Goal: Task Accomplishment & Management: Manage account settings

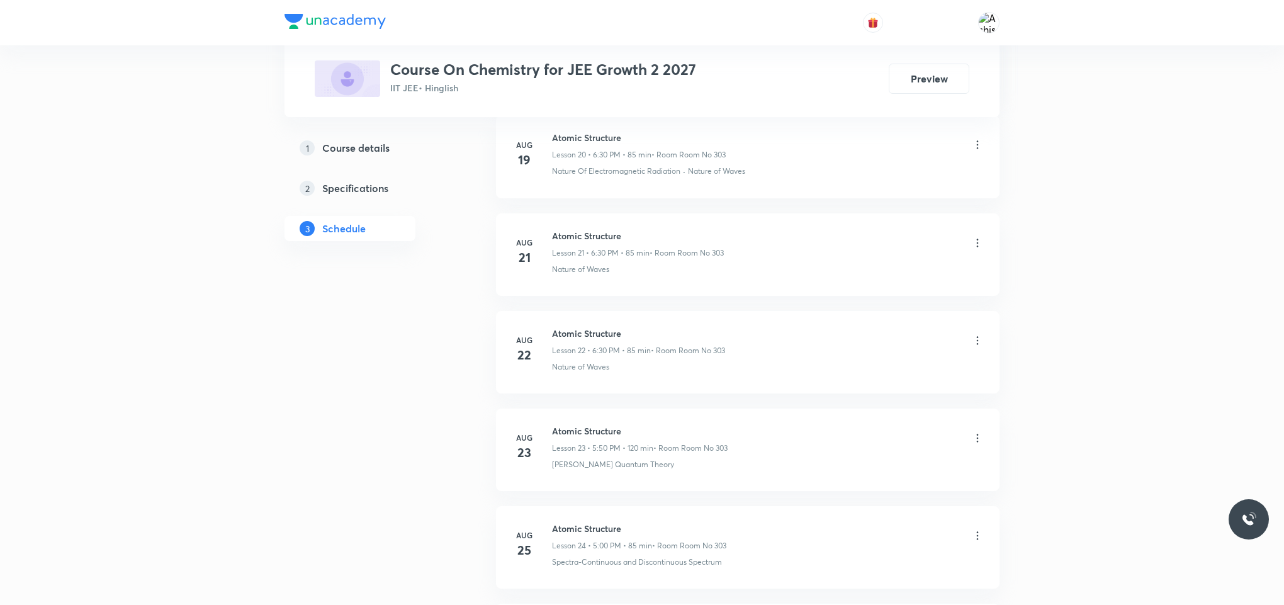
scroll to position [3059, 0]
